Goal: Navigation & Orientation: Understand site structure

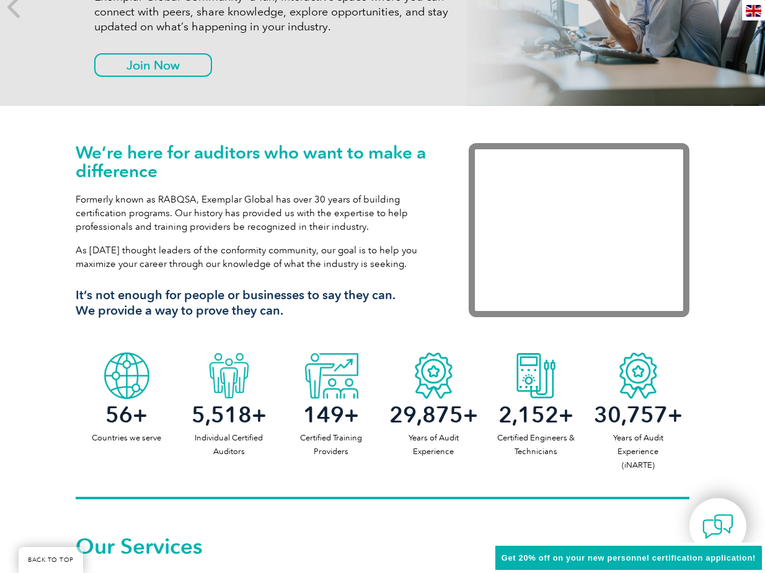
scroll to position [248, 0]
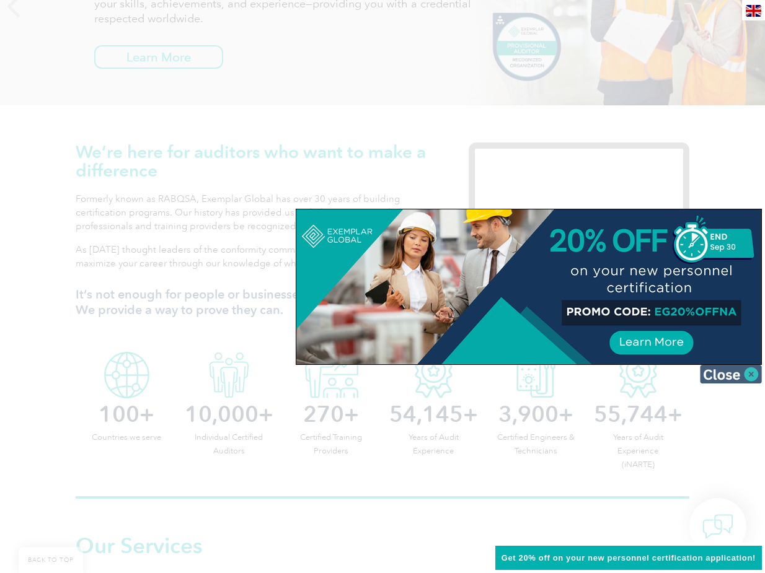
click at [716, 377] on img at bounding box center [731, 374] width 62 height 19
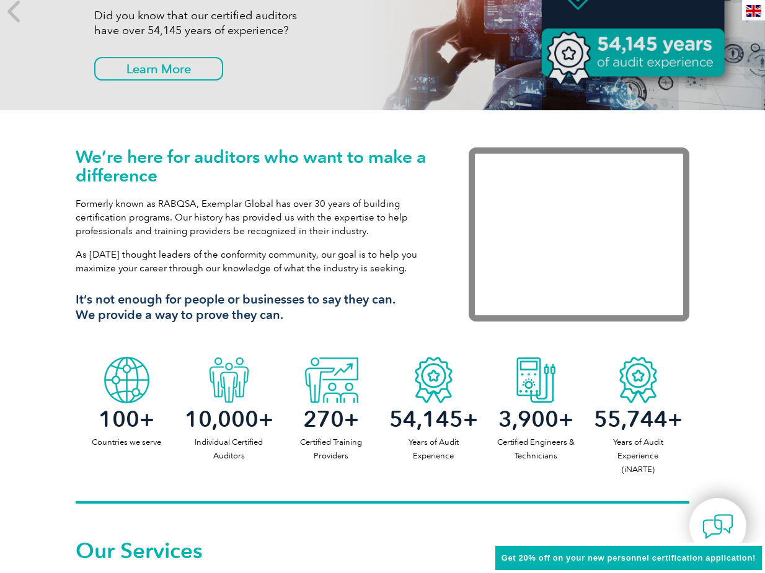
scroll to position [0, 0]
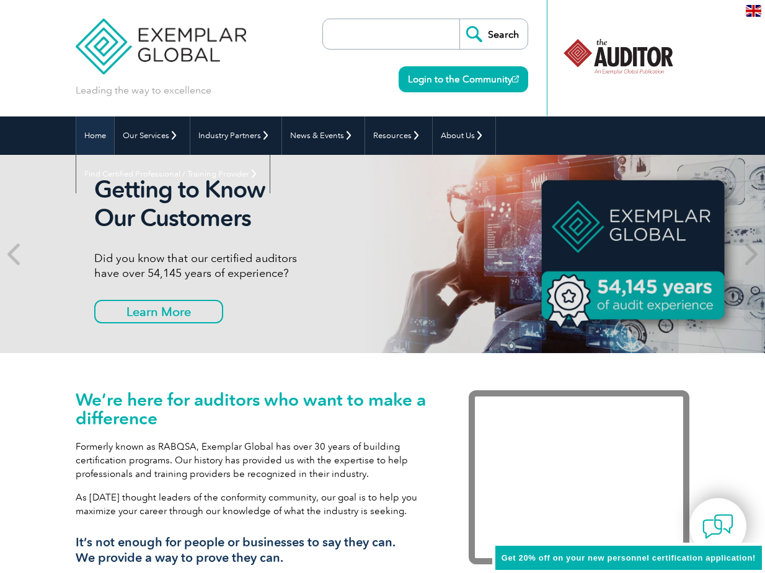
click at [108, 131] on link "Home" at bounding box center [95, 136] width 38 height 38
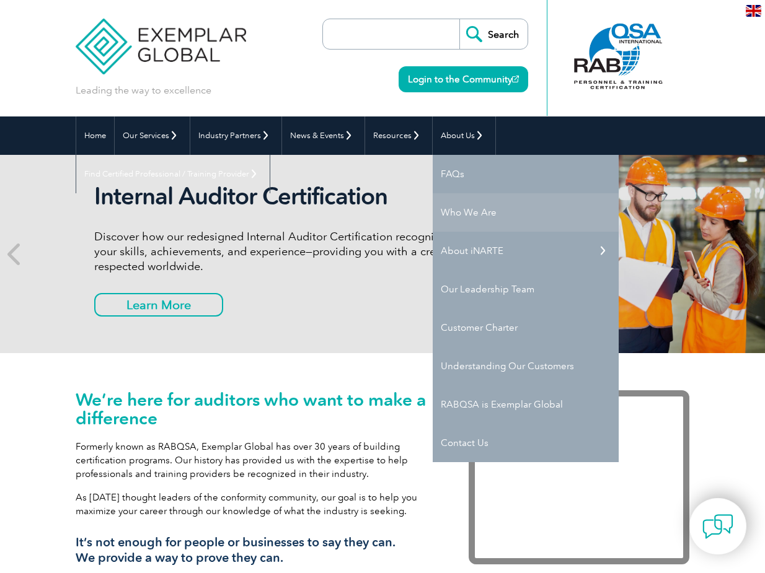
click at [440, 206] on link "Who We Are" at bounding box center [526, 212] width 186 height 38
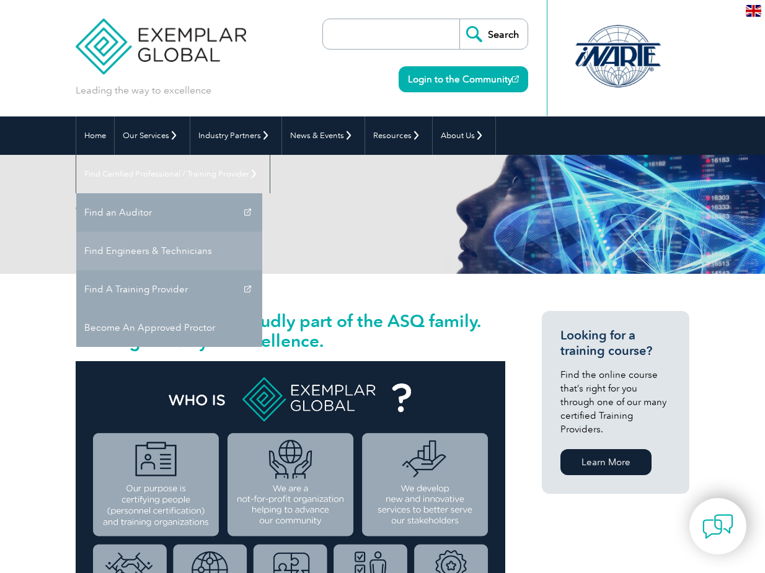
click at [262, 232] on link "Find Engineers & Technicians" at bounding box center [169, 251] width 186 height 38
